Goal: Communication & Community: Answer question/provide support

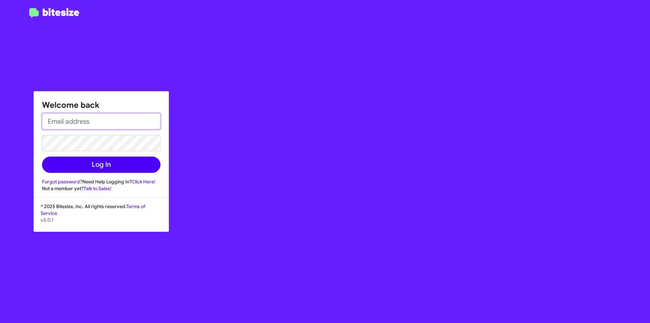
type input "[EMAIL_ADDRESS][DOMAIN_NAME]"
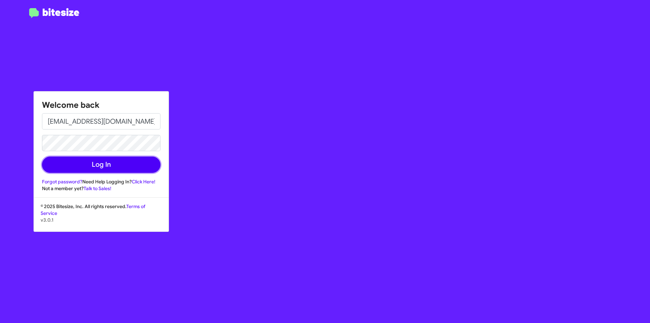
click at [88, 169] on button "Log In" at bounding box center [101, 164] width 118 height 16
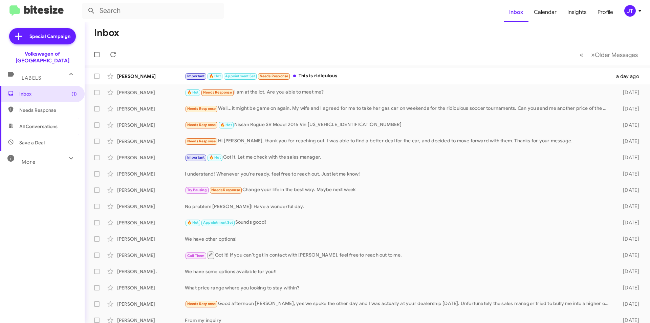
click at [641, 9] on icon at bounding box center [640, 11] width 8 height 8
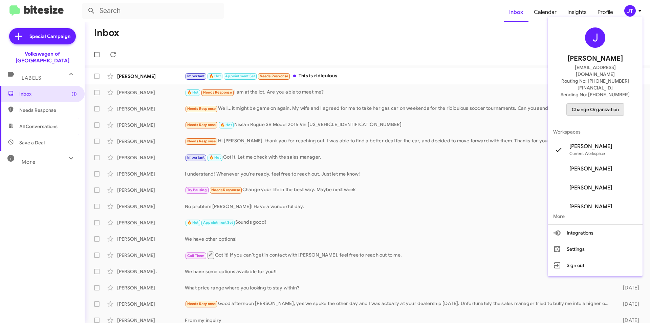
click at [595, 104] on span "Change Organization" at bounding box center [595, 110] width 47 height 12
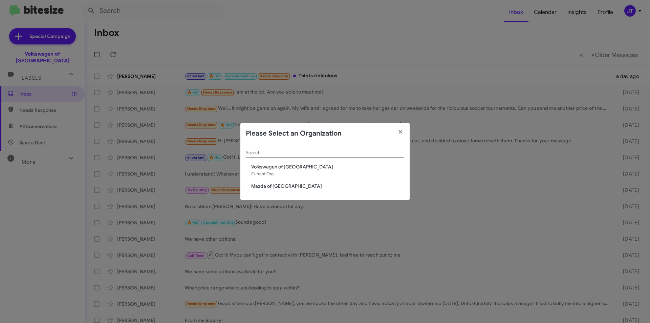
click at [278, 191] on div "Search Volkswagen of Rockville Current Org Mazda of Rockville" at bounding box center [324, 172] width 169 height 56
click at [277, 189] on span "Mazda of [GEOGRAPHIC_DATA]" at bounding box center [327, 185] width 153 height 7
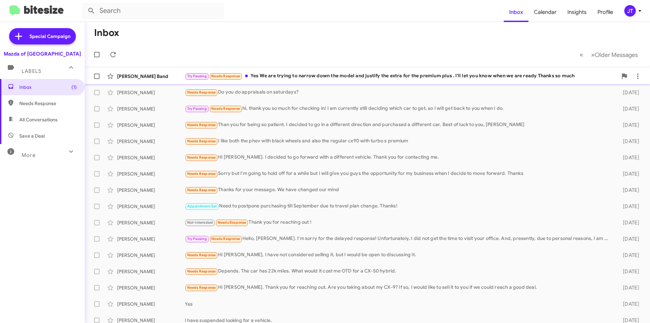
click at [309, 80] on div "Try Pausing Needs Response Yes We are trying to narrow down the model and justi…" at bounding box center [401, 76] width 433 height 8
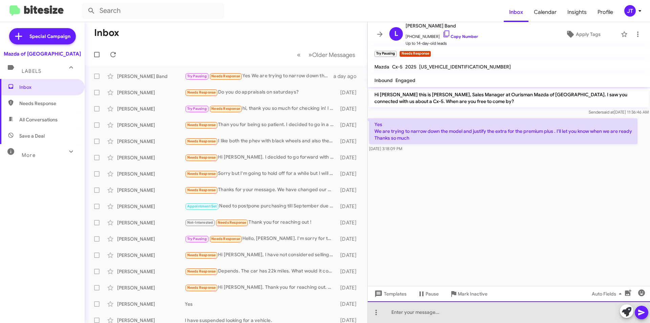
click at [404, 313] on div at bounding box center [509, 312] width 282 height 22
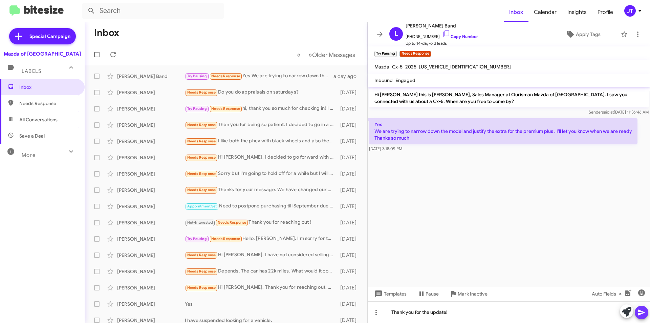
click at [644, 314] on icon at bounding box center [642, 312] width 8 height 8
click at [637, 13] on icon at bounding box center [640, 11] width 8 height 8
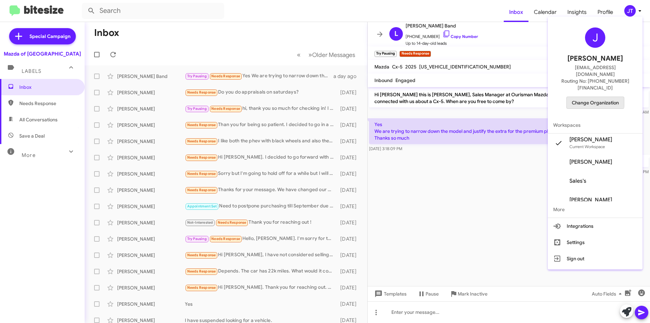
click at [599, 97] on span "Change Organization" at bounding box center [595, 103] width 47 height 12
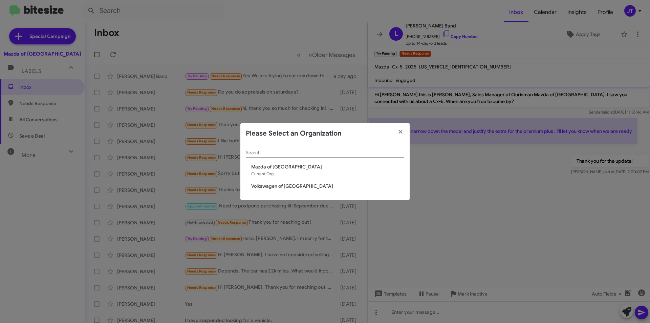
click at [273, 186] on span "Volkswagen of [GEOGRAPHIC_DATA]" at bounding box center [327, 185] width 153 height 7
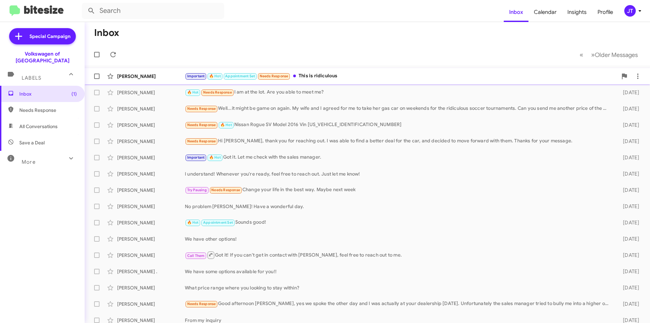
click at [353, 77] on div "Important 🔥 Hot Appointment Set Needs Response This is ridiculous" at bounding box center [401, 76] width 433 height 8
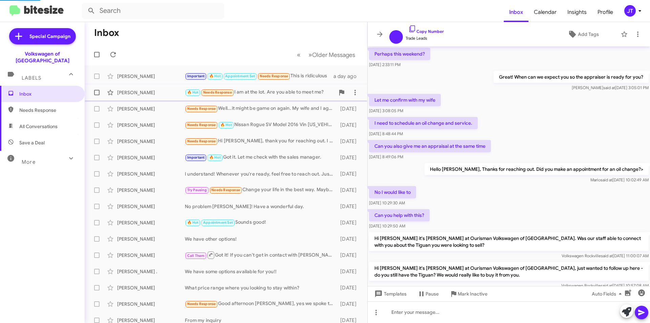
scroll to position [272, 0]
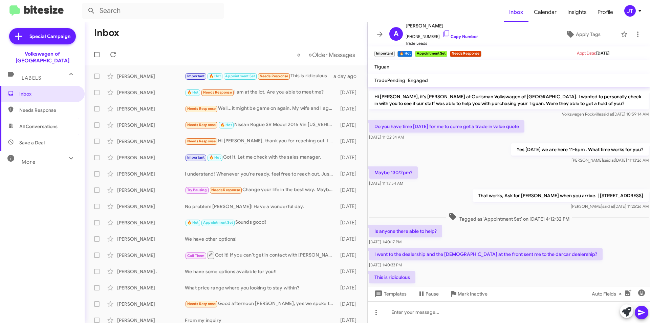
click at [249, 42] on mat-toolbar-row "Inbox" at bounding box center [226, 33] width 283 height 22
click at [303, 94] on div "🔥 Hot Needs Response I am at the lot. Are you able to meet me?" at bounding box center [260, 92] width 150 height 8
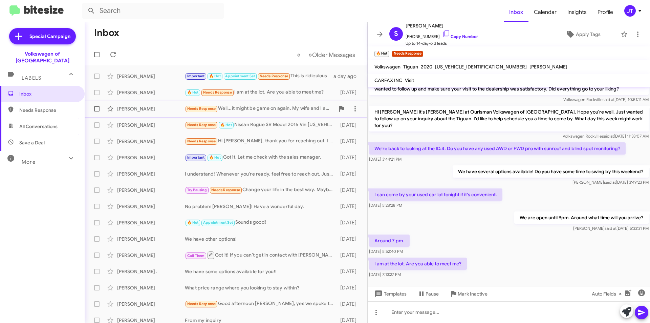
click at [274, 116] on span "Mark Schuppener Needs Response Well...it might be game on again. My wife and I …" at bounding box center [226, 109] width 283 height 16
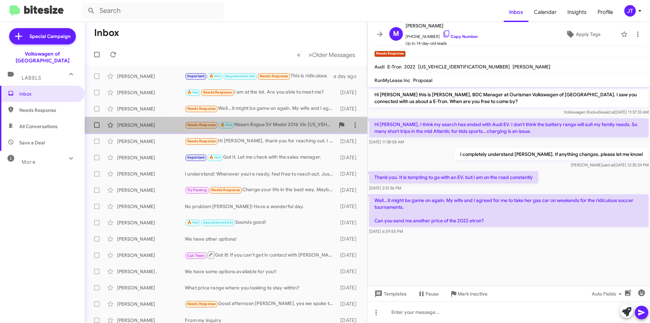
click at [283, 126] on div "Needs Response 🔥 Hot Nissan Rogue SV Model 2016 Vin 5N1AT2MVXGC911910" at bounding box center [260, 125] width 150 height 8
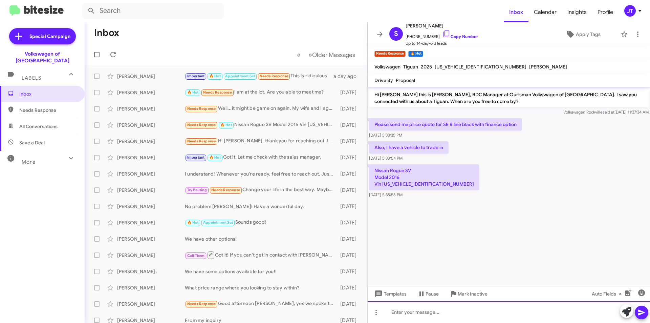
click at [422, 313] on div at bounding box center [509, 312] width 282 height 22
click at [448, 35] on link "Copy Number" at bounding box center [460, 36] width 36 height 5
